Goal: Task Accomplishment & Management: Complete application form

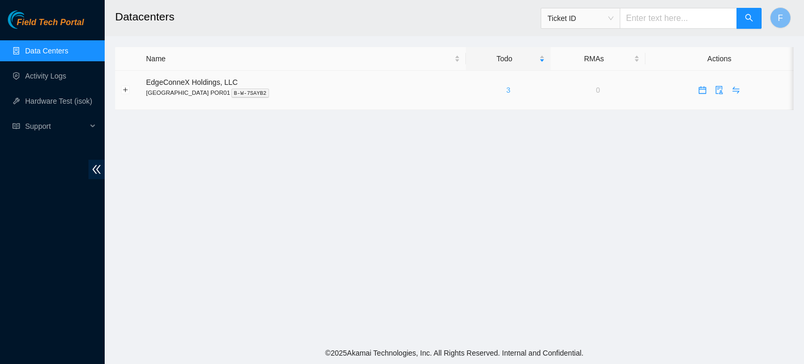
click at [506, 88] on link "3" at bounding box center [508, 90] width 4 height 8
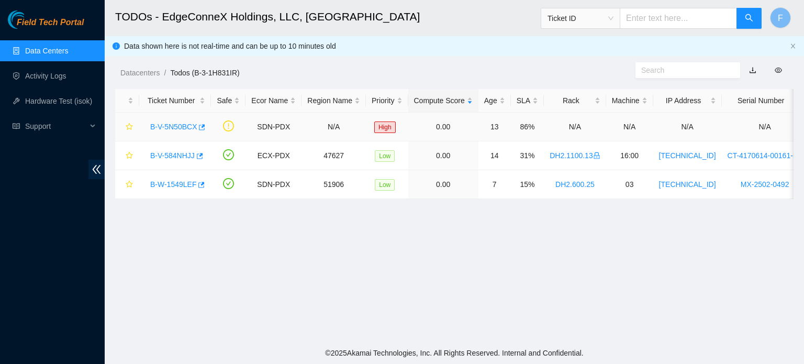
click at [169, 126] on link "B-V-5N50BCX" at bounding box center [173, 126] width 47 height 8
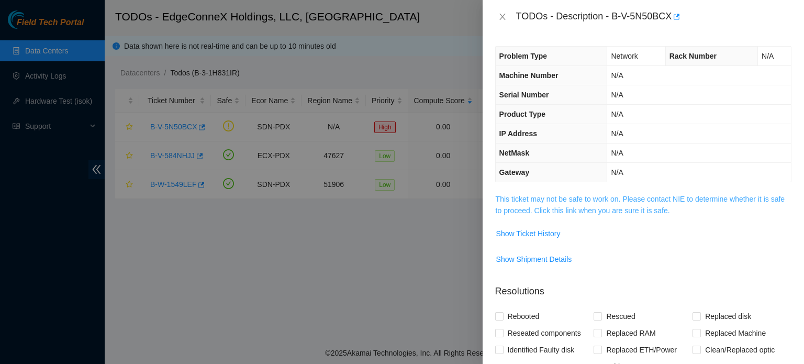
click at [557, 200] on link "This ticket may not be safe to work on. Please contact NIE to determine whether…" at bounding box center [639, 205] width 289 height 20
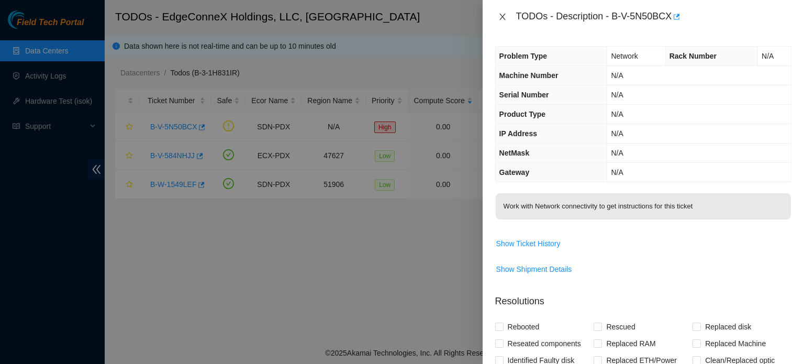
click at [502, 14] on icon "close" at bounding box center [502, 17] width 8 height 8
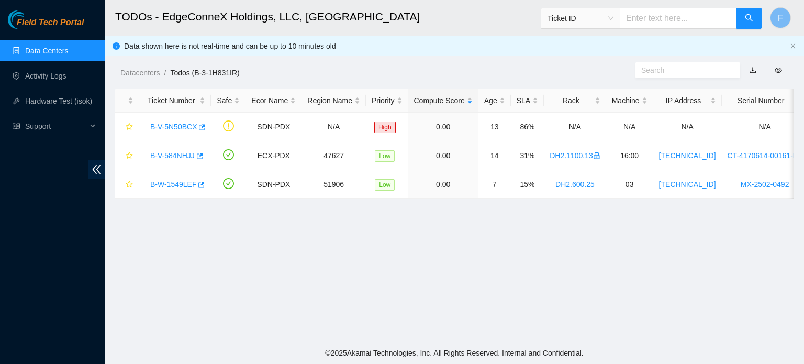
click at [61, 52] on link "Data Centers" at bounding box center [46, 51] width 43 height 8
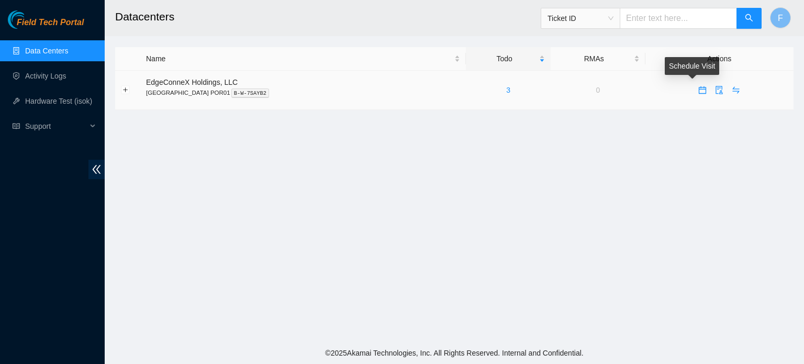
click at [698, 91] on icon "calendar" at bounding box center [702, 90] width 8 height 8
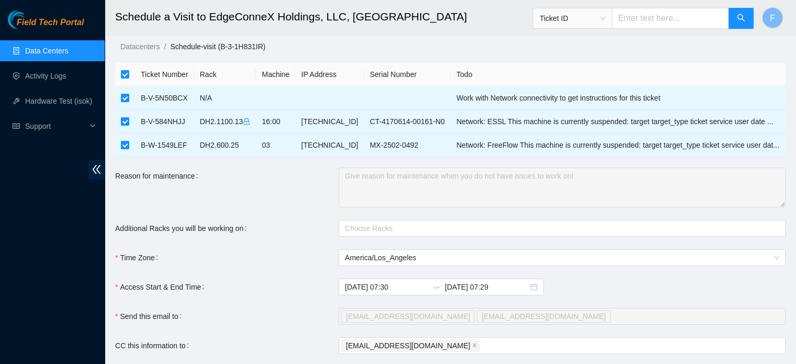
scroll to position [7, 0]
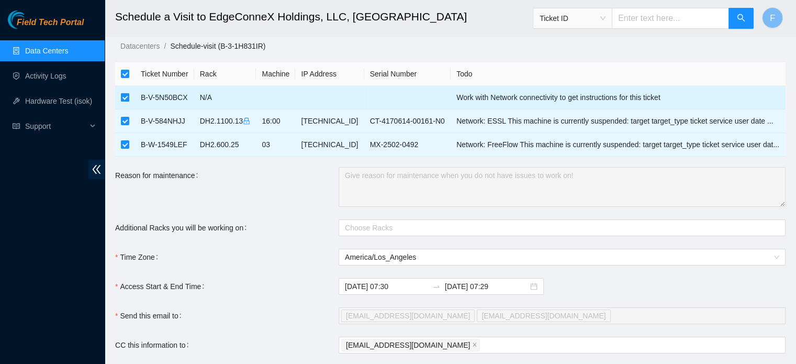
click at [124, 96] on input "checkbox" at bounding box center [125, 97] width 8 height 8
checkbox input "false"
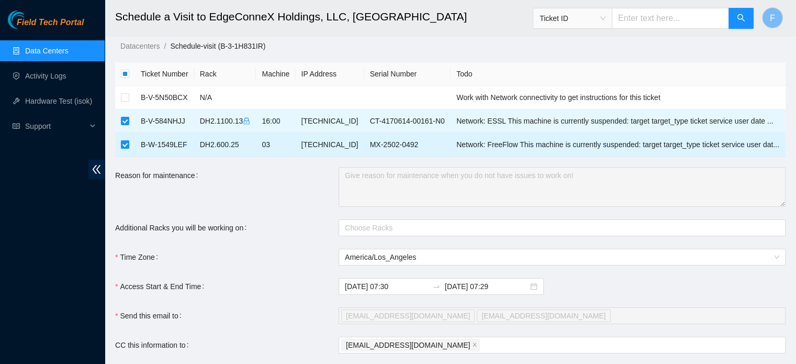
click at [128, 141] on input "checkbox" at bounding box center [125, 144] width 8 height 8
checkbox input "false"
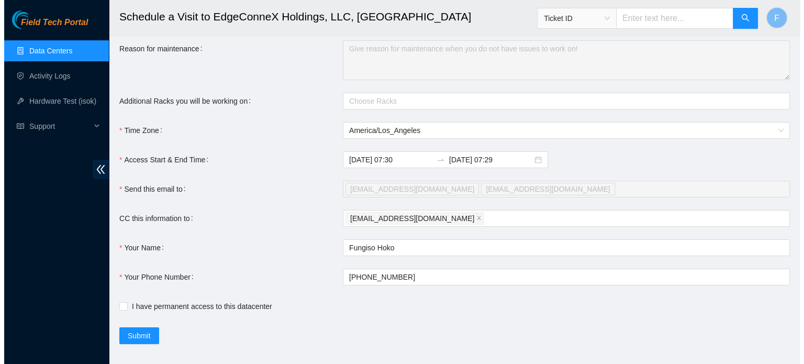
scroll to position [147, 0]
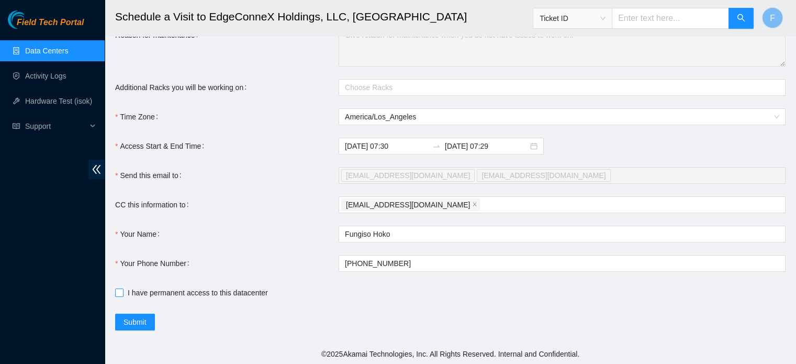
click at [117, 292] on input "I have permanent access to this datacenter" at bounding box center [118, 291] width 7 height 7
checkbox input "true"
click at [112, 301] on main "Schedule a Visit to EdgeConneX Holdings, LLC, Portland POR01 Ticket ID F Datace…" at bounding box center [450, 98] width 691 height 490
click at [142, 321] on span "Submit" at bounding box center [134, 322] width 23 height 12
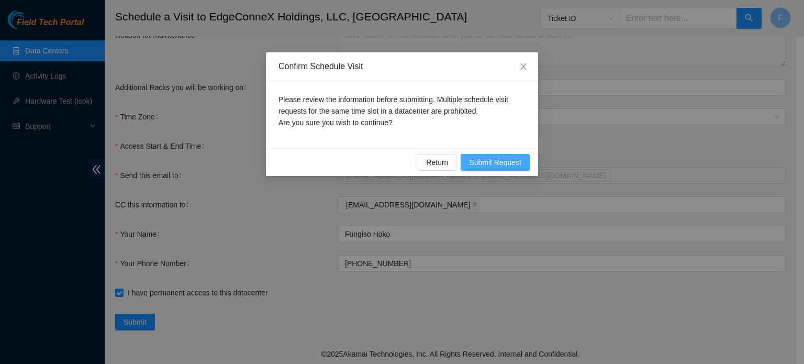
click at [498, 156] on span "Submit Request" at bounding box center [495, 162] width 52 height 12
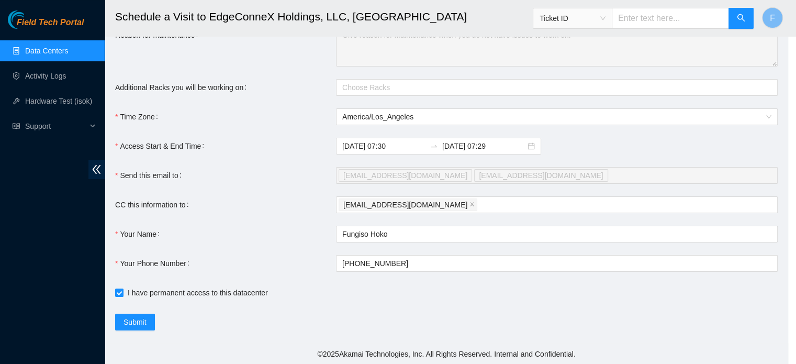
type input "2025-10-02 07:31"
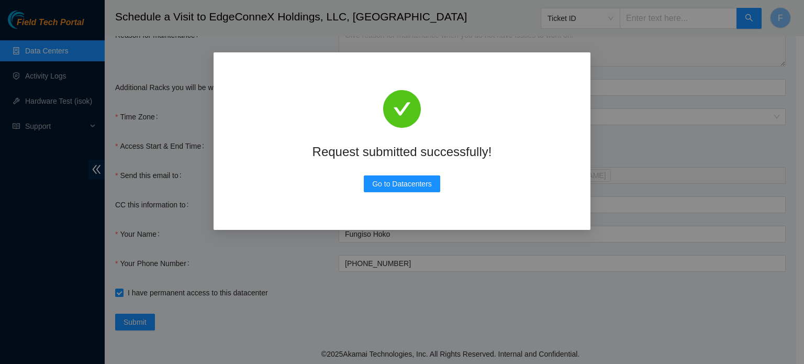
click at [513, 146] on div "Request submitted successfully!" at bounding box center [402, 151] width 318 height 22
